Goal: Task Accomplishment & Management: Manage account settings

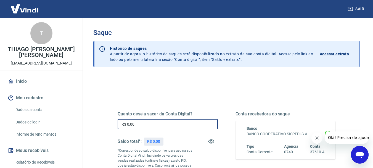
click at [165, 128] on input "R$ 0,00" at bounding box center [168, 124] width 100 height 10
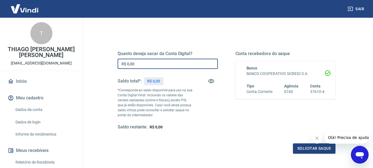
scroll to position [55, 0]
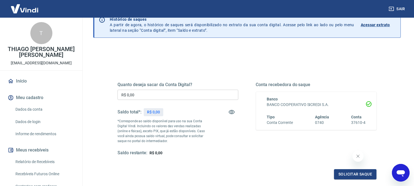
scroll to position [25, 0]
